Goal: Information Seeking & Learning: Learn about a topic

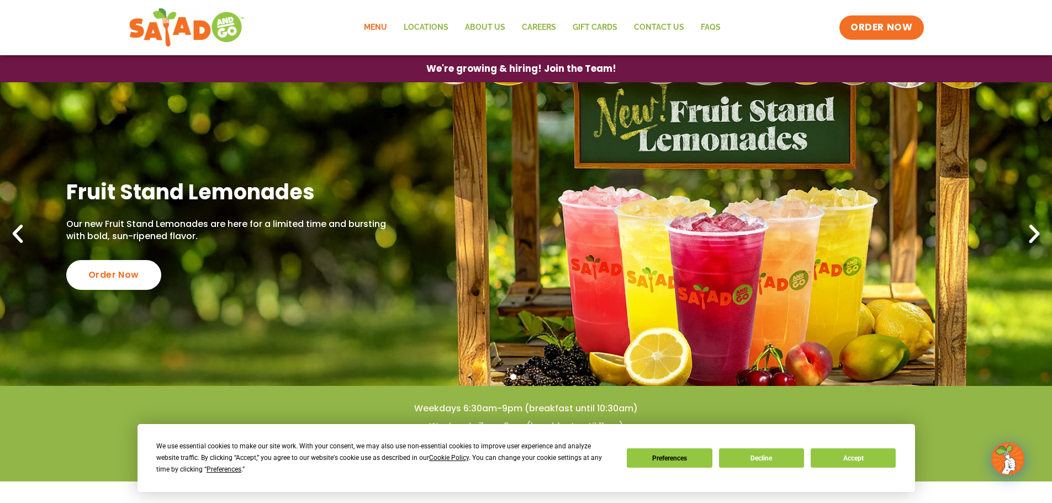
click at [373, 25] on link "Menu" at bounding box center [376, 27] width 40 height 25
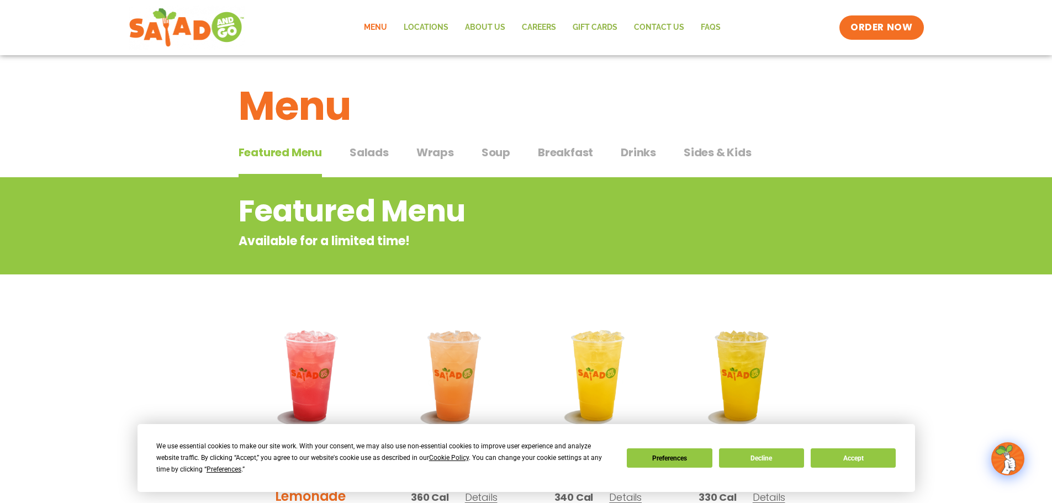
click at [370, 151] on span "Salads" at bounding box center [369, 152] width 39 height 17
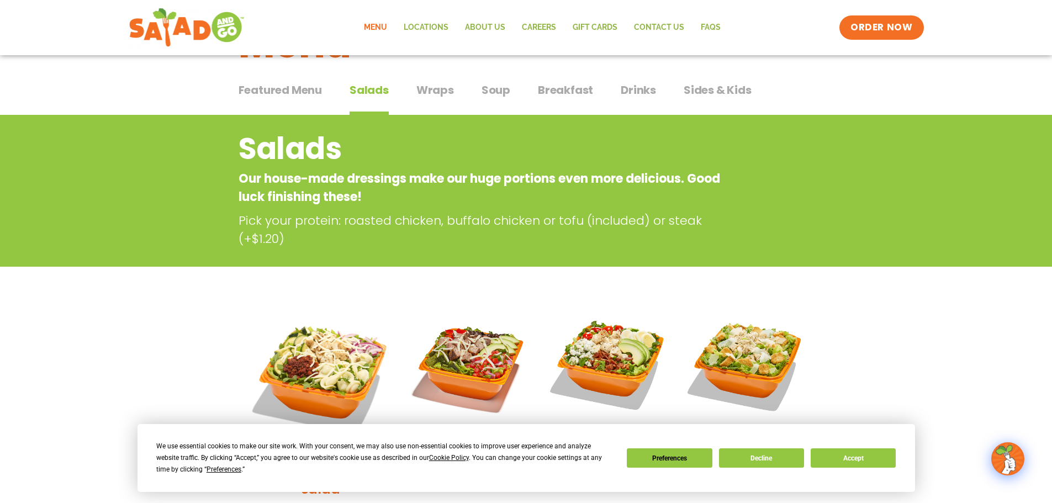
scroll to position [55, 0]
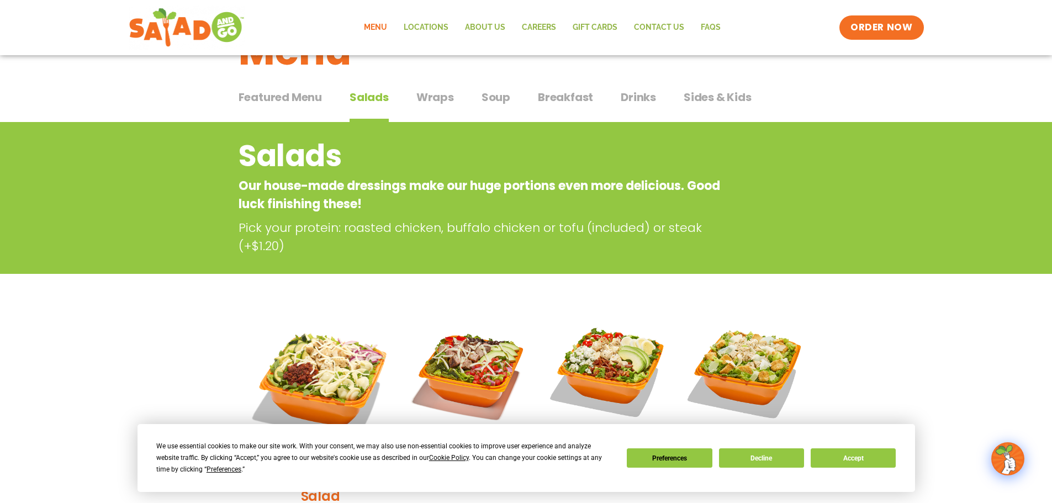
click at [437, 97] on span "Wraps" at bounding box center [435, 97] width 38 height 17
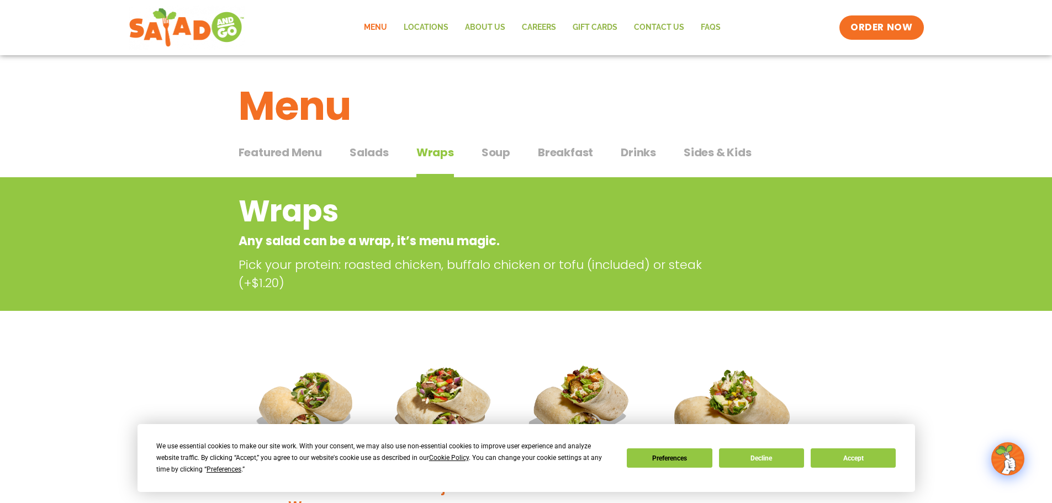
click at [708, 151] on span "Sides & Kids" at bounding box center [718, 152] width 68 height 17
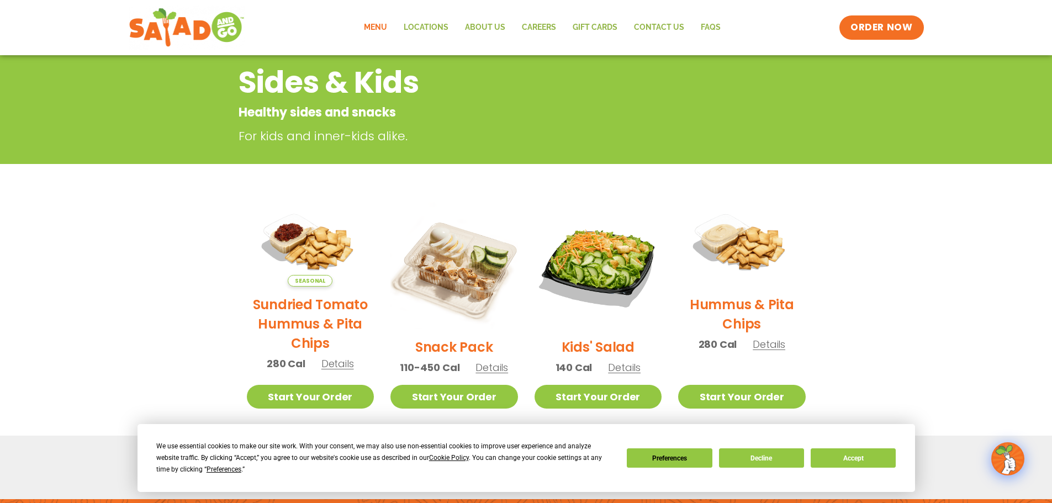
scroll to position [166, 0]
